Goal: Task Accomplishment & Management: Manage account settings

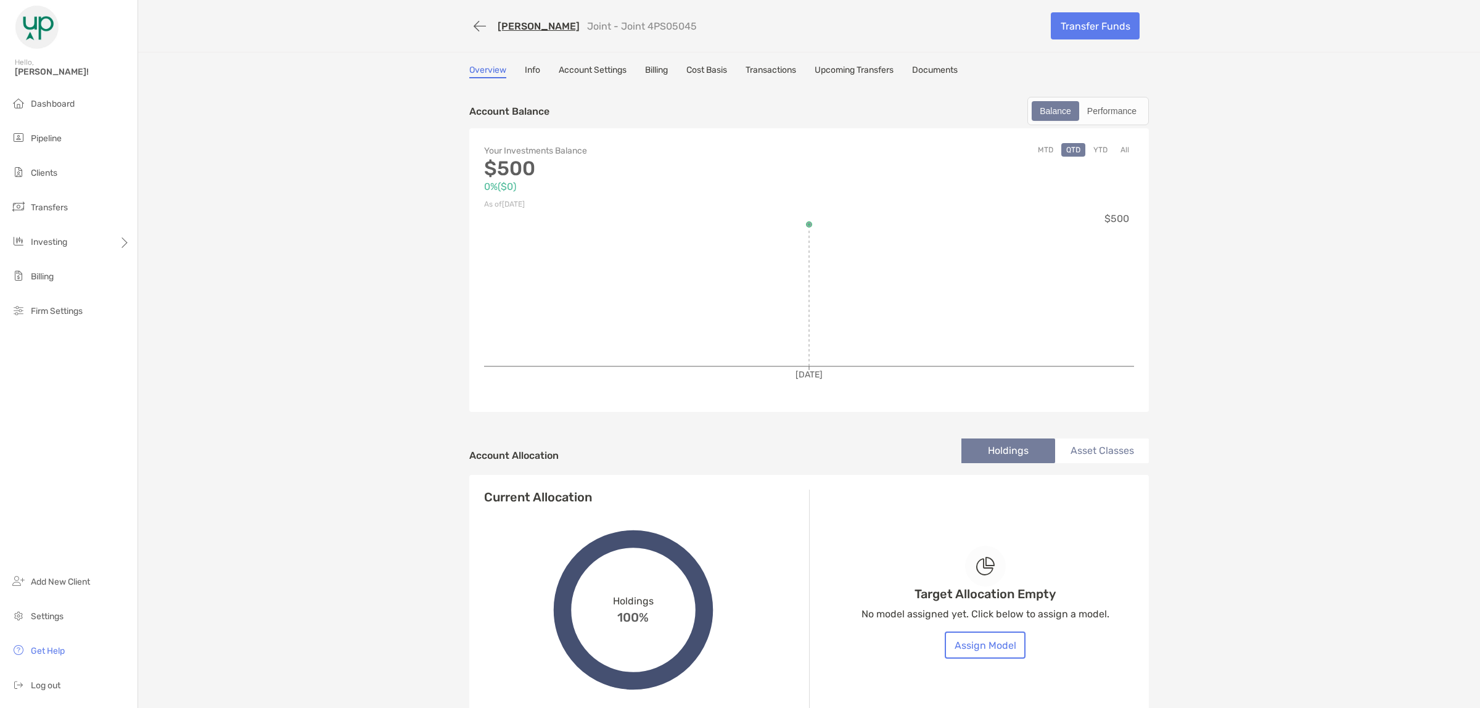
click at [536, 71] on div "Overview Info Account Settings Billing Cost Basis Transactions Upcoming Transfe…" at bounding box center [808, 72] width 679 height 14
click at [583, 72] on link "Account Settings" at bounding box center [593, 72] width 68 height 14
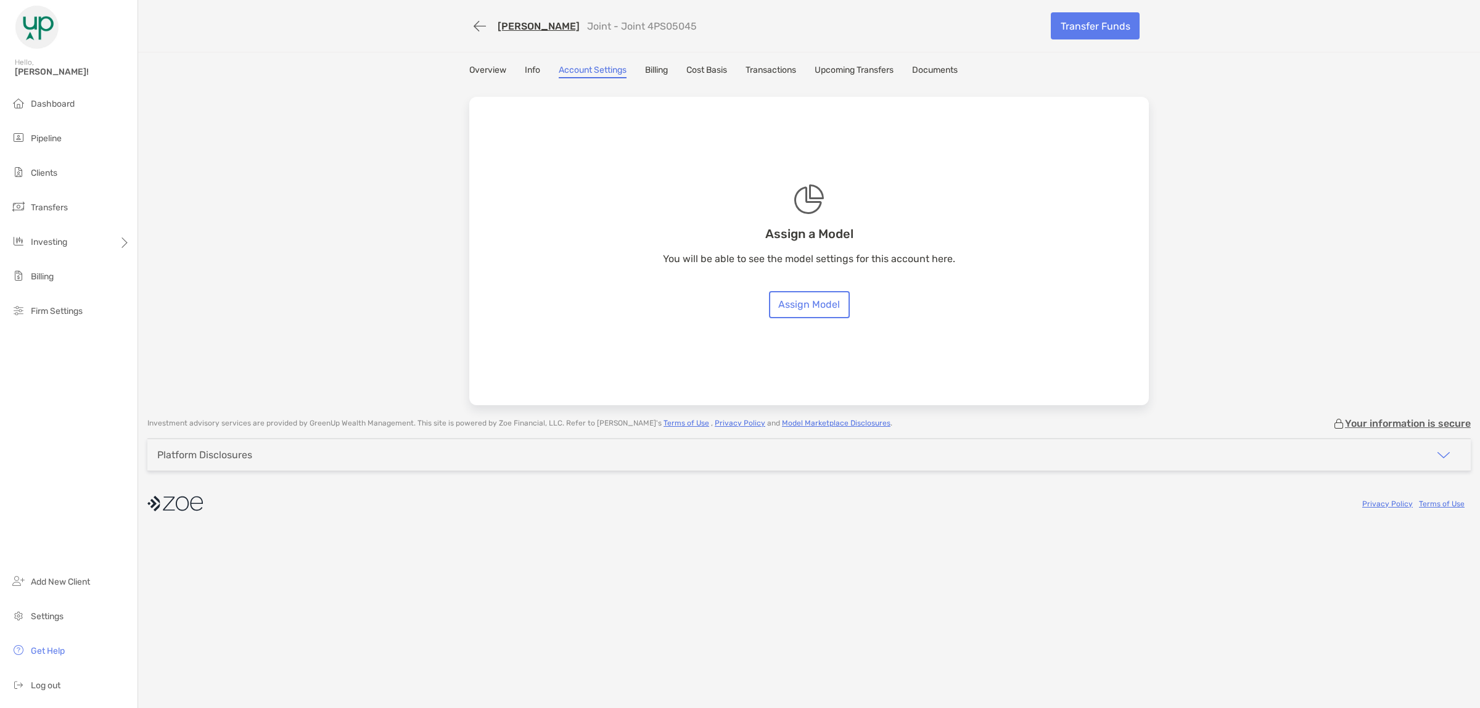
click at [529, 69] on link "Info" at bounding box center [532, 72] width 15 height 14
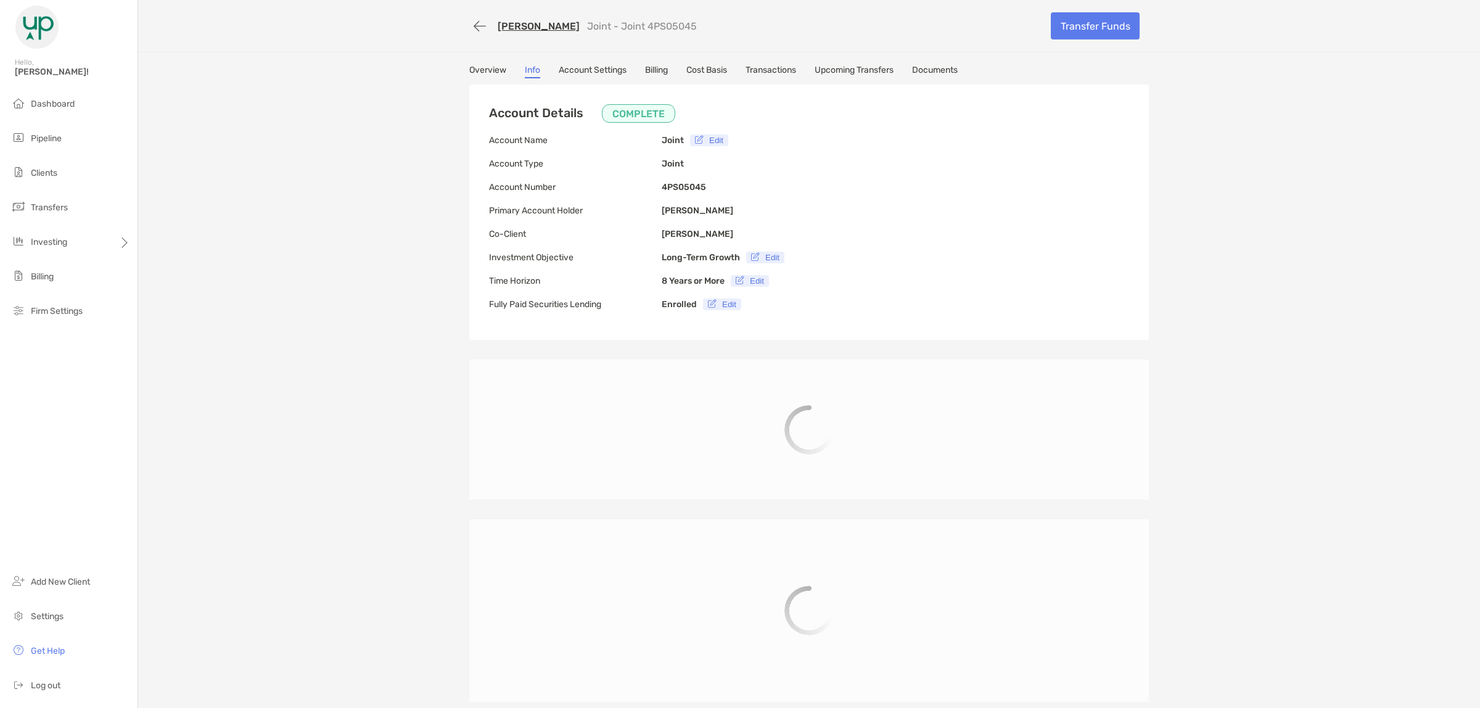
type input "**********"
